Goal: Transaction & Acquisition: Purchase product/service

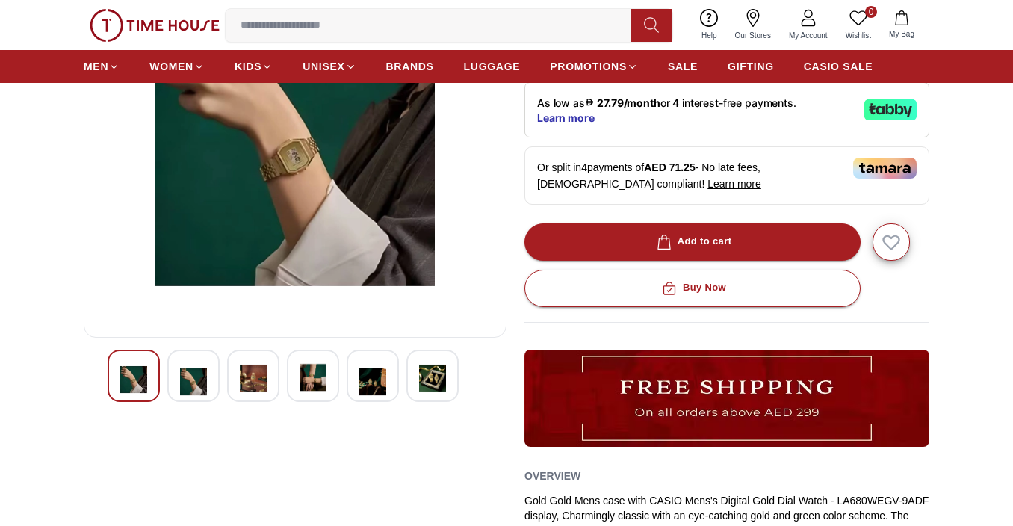
scroll to position [211, 0]
click at [187, 385] on img at bounding box center [193, 379] width 27 height 34
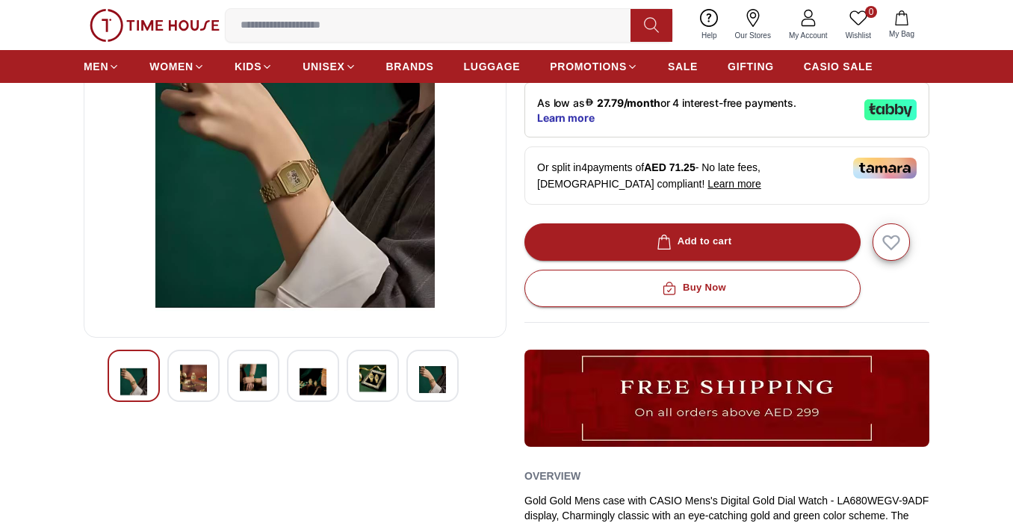
click at [255, 389] on img at bounding box center [253, 379] width 27 height 34
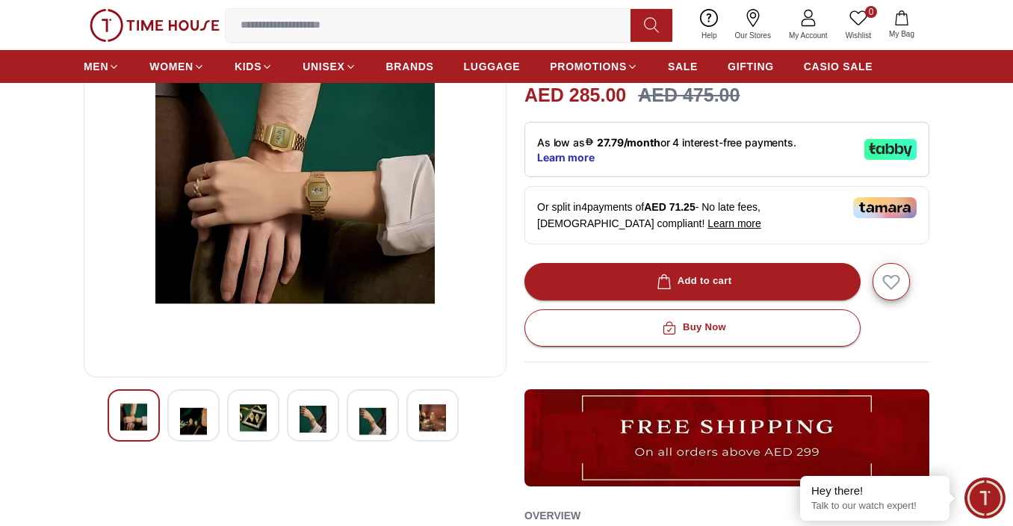
scroll to position [168, 0]
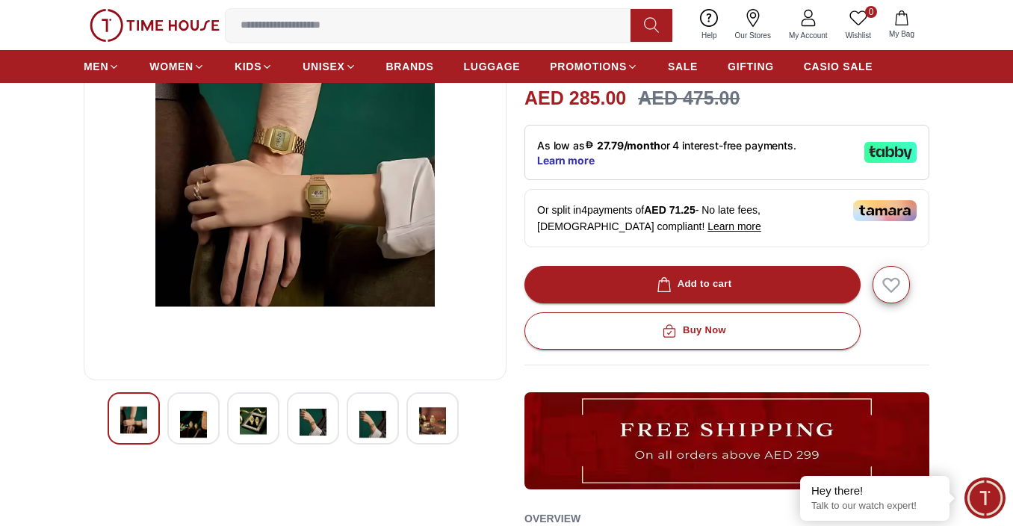
click at [306, 424] on img at bounding box center [313, 422] width 27 height 34
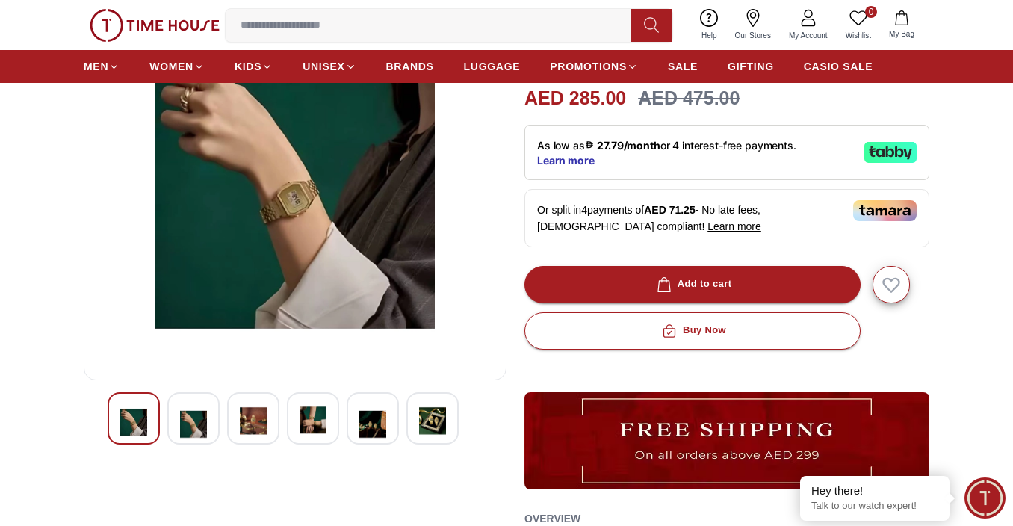
click at [249, 421] on img at bounding box center [253, 422] width 27 height 34
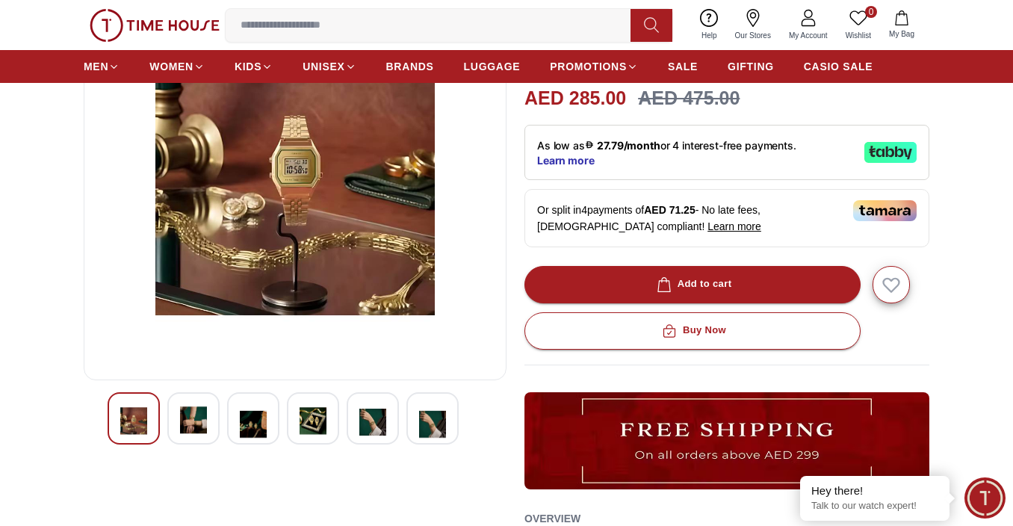
scroll to position [164, 0]
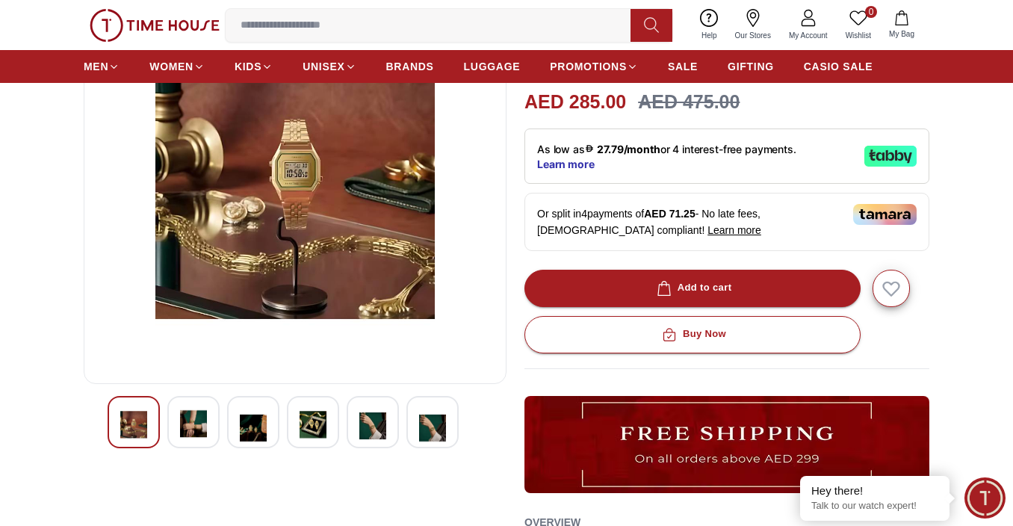
click at [198, 419] on img at bounding box center [193, 426] width 27 height 34
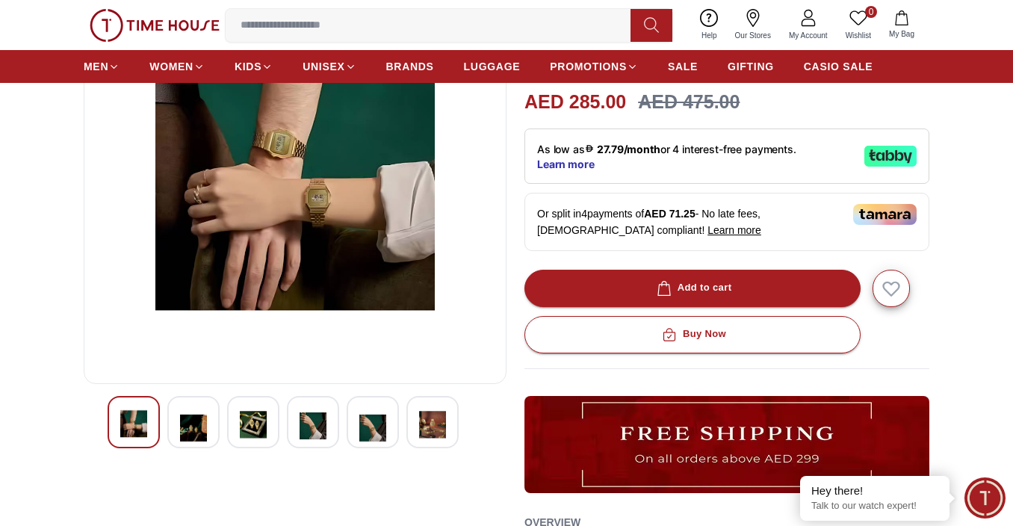
click at [249, 161] on img at bounding box center [295, 192] width 398 height 359
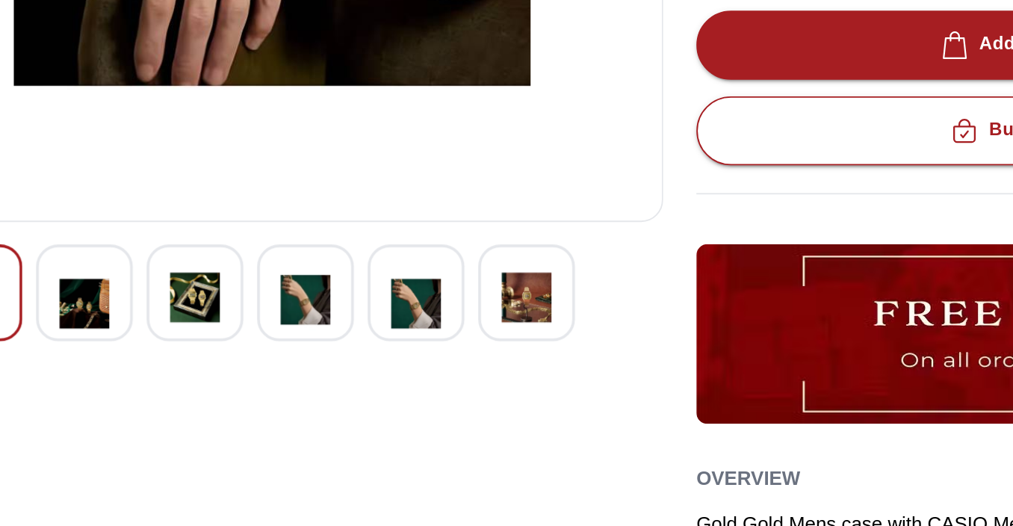
scroll to position [193, 0]
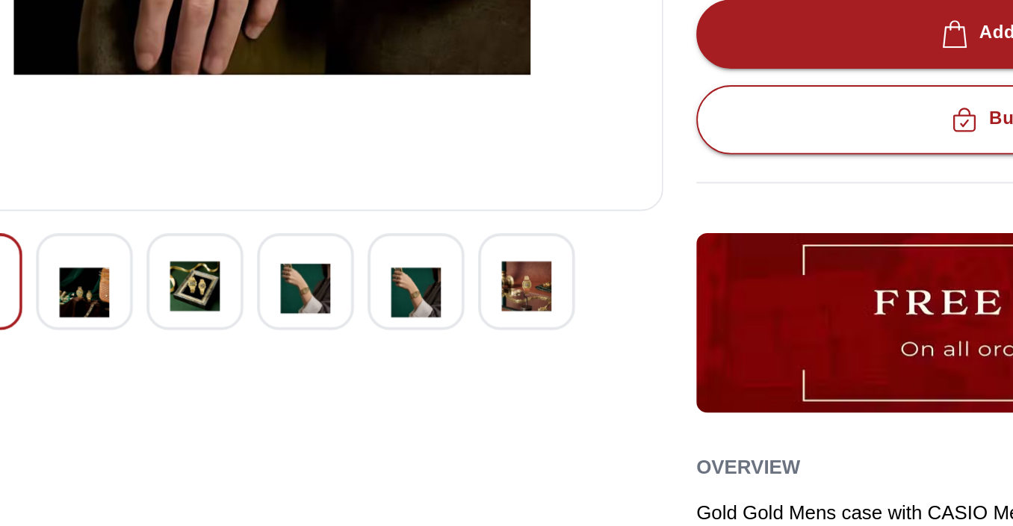
click at [321, 393] on img at bounding box center [313, 397] width 27 height 34
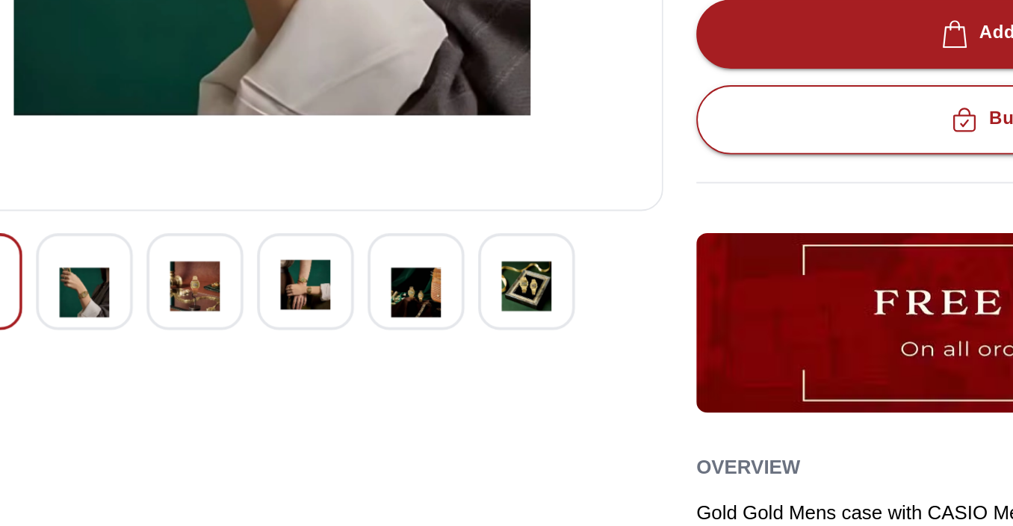
scroll to position [192, 0]
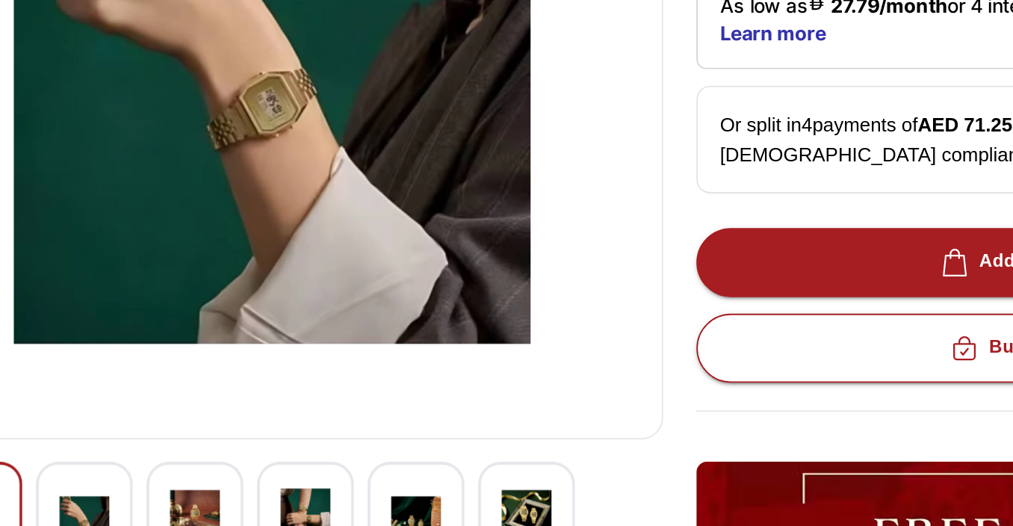
click at [375, 395] on img at bounding box center [372, 398] width 27 height 34
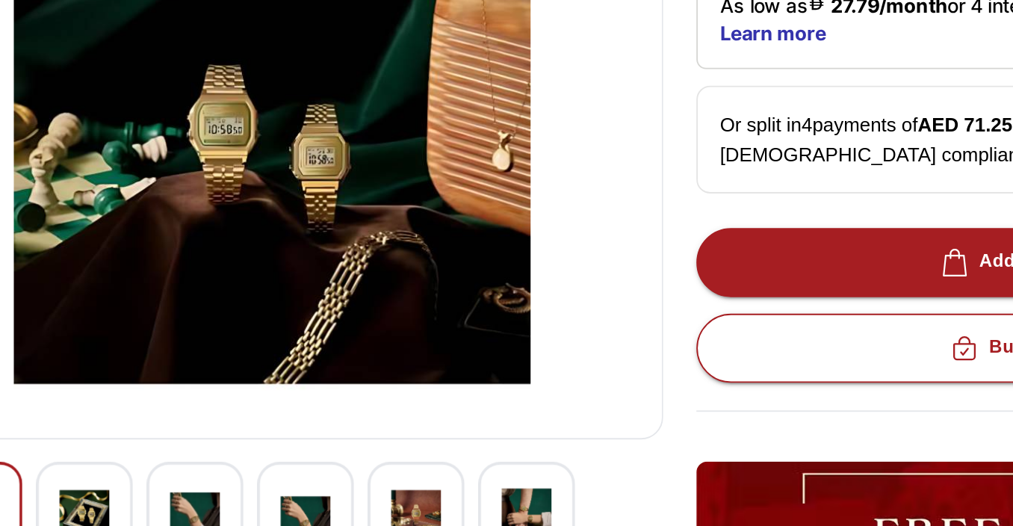
click at [445, 398] on img at bounding box center [432, 398] width 27 height 34
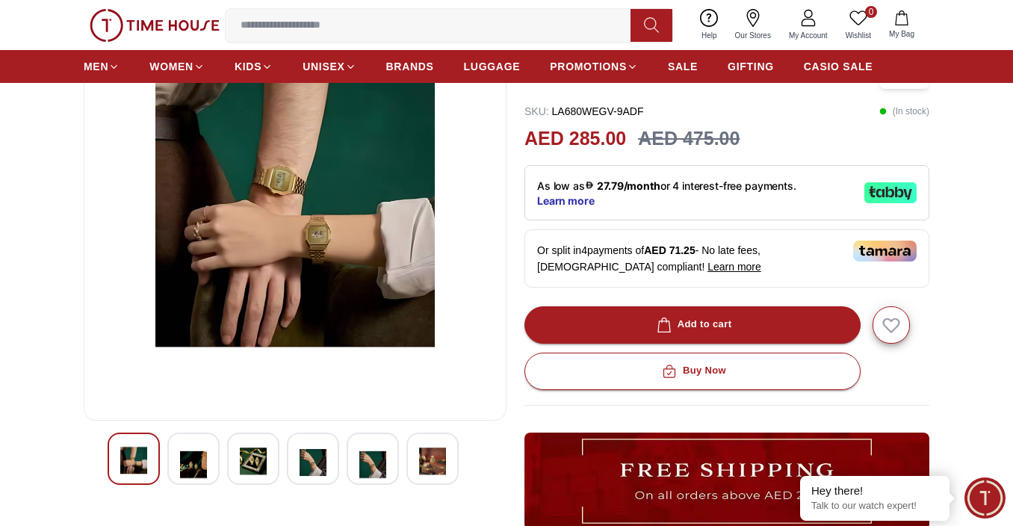
scroll to position [0, 0]
